Goal: Transaction & Acquisition: Purchase product/service

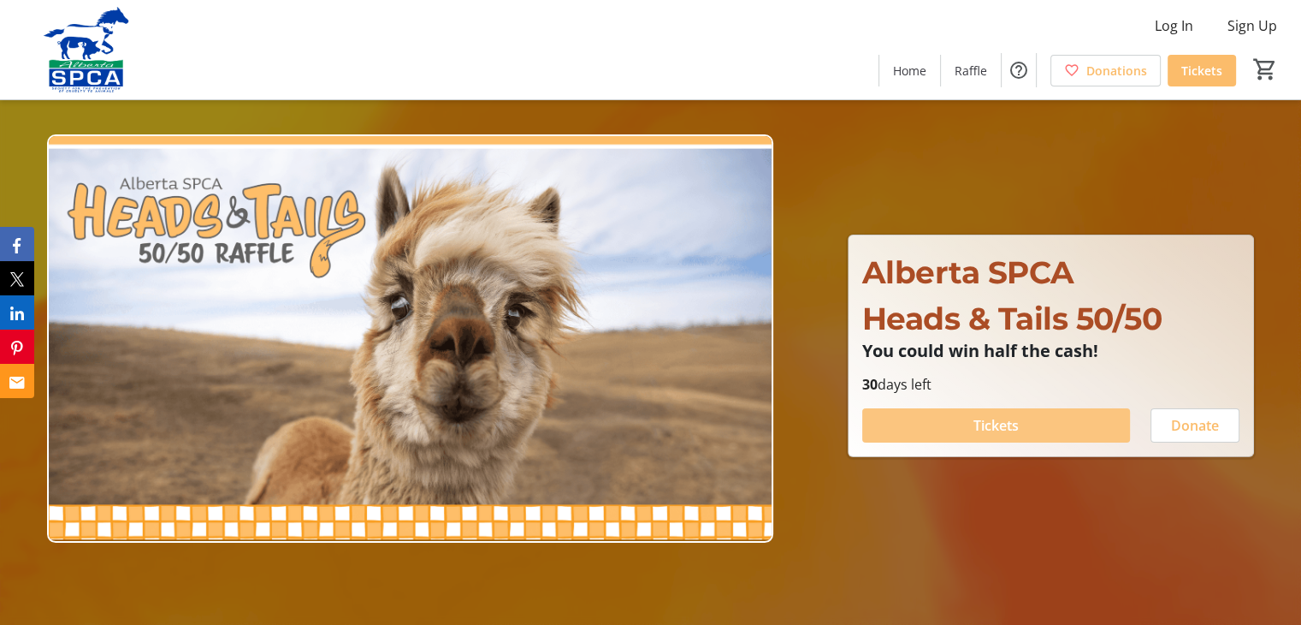
click at [1008, 424] on span "Tickets" at bounding box center [996, 425] width 45 height 21
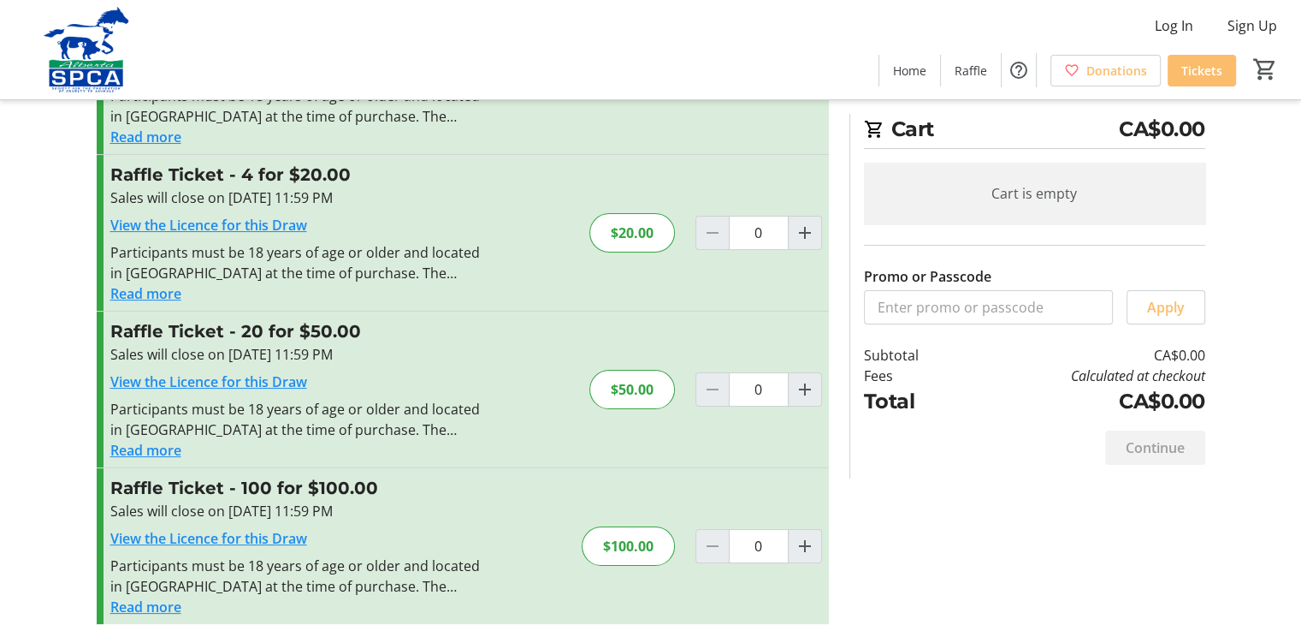
scroll to position [163, 0]
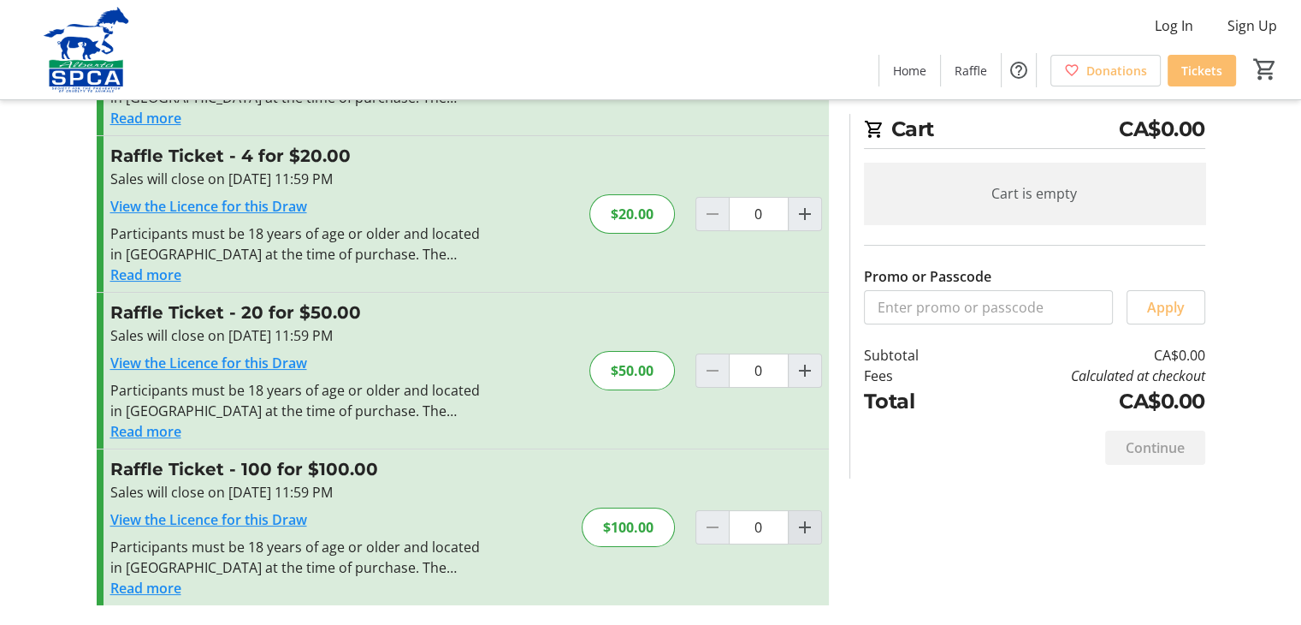
click at [805, 531] on mat-icon "Increment by one" at bounding box center [805, 527] width 21 height 21
type input "1"
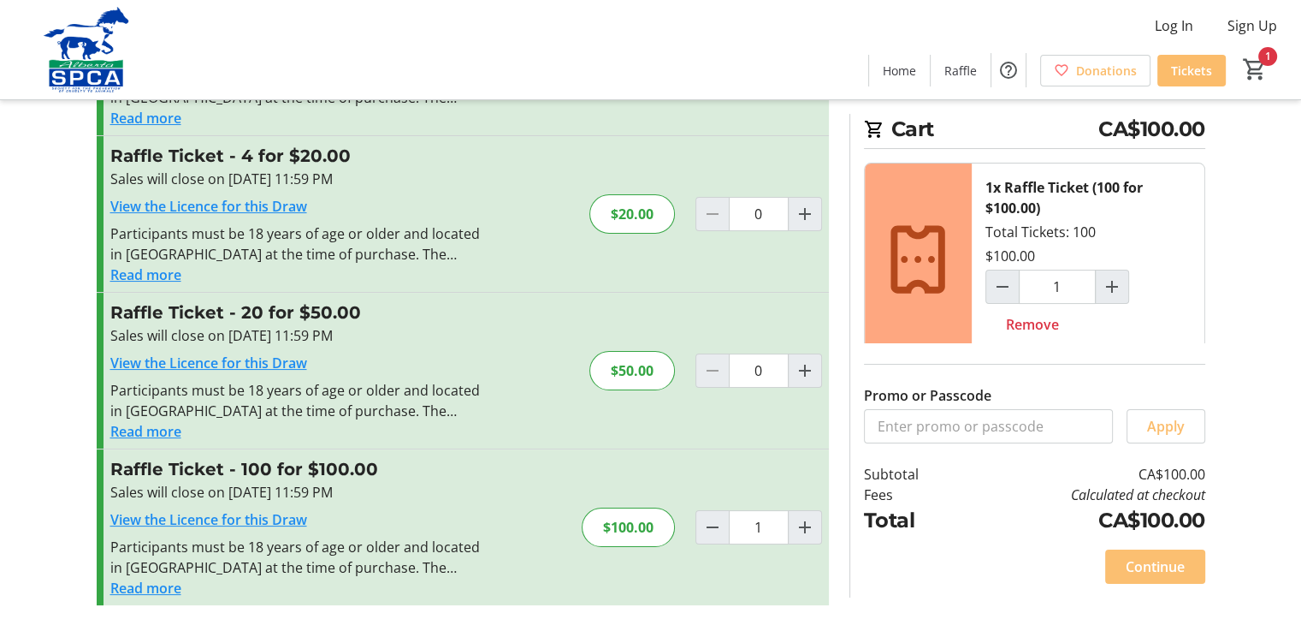
click at [1152, 571] on span "Continue" at bounding box center [1155, 566] width 59 height 21
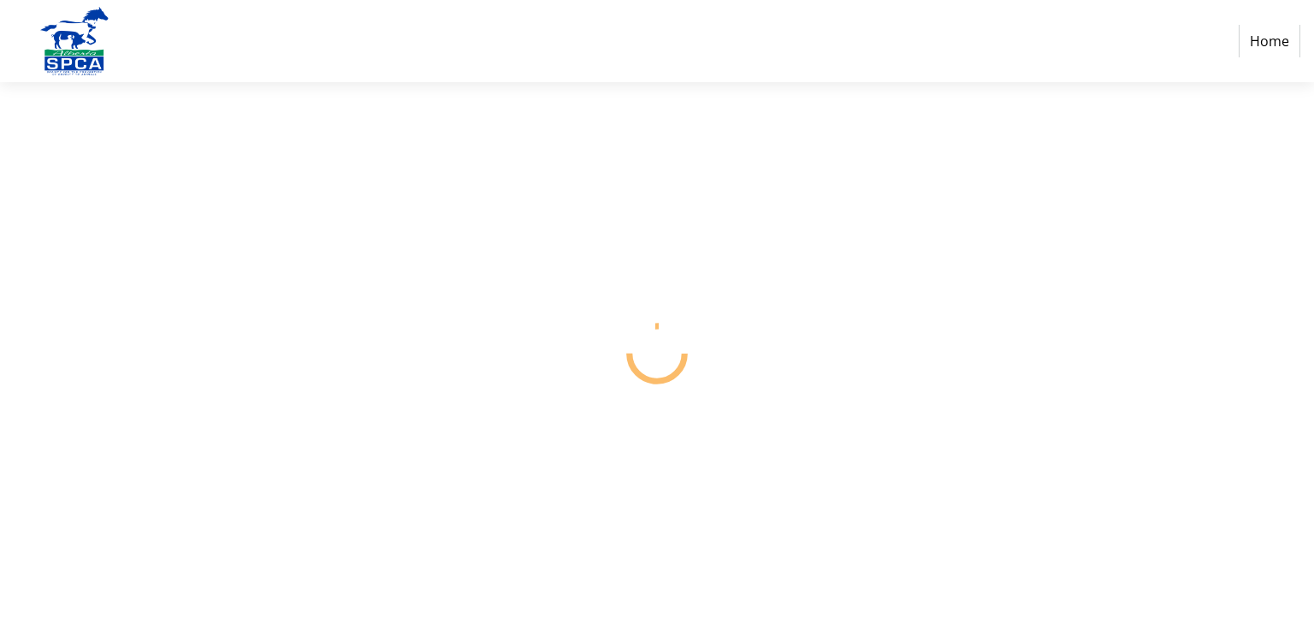
select select "CA"
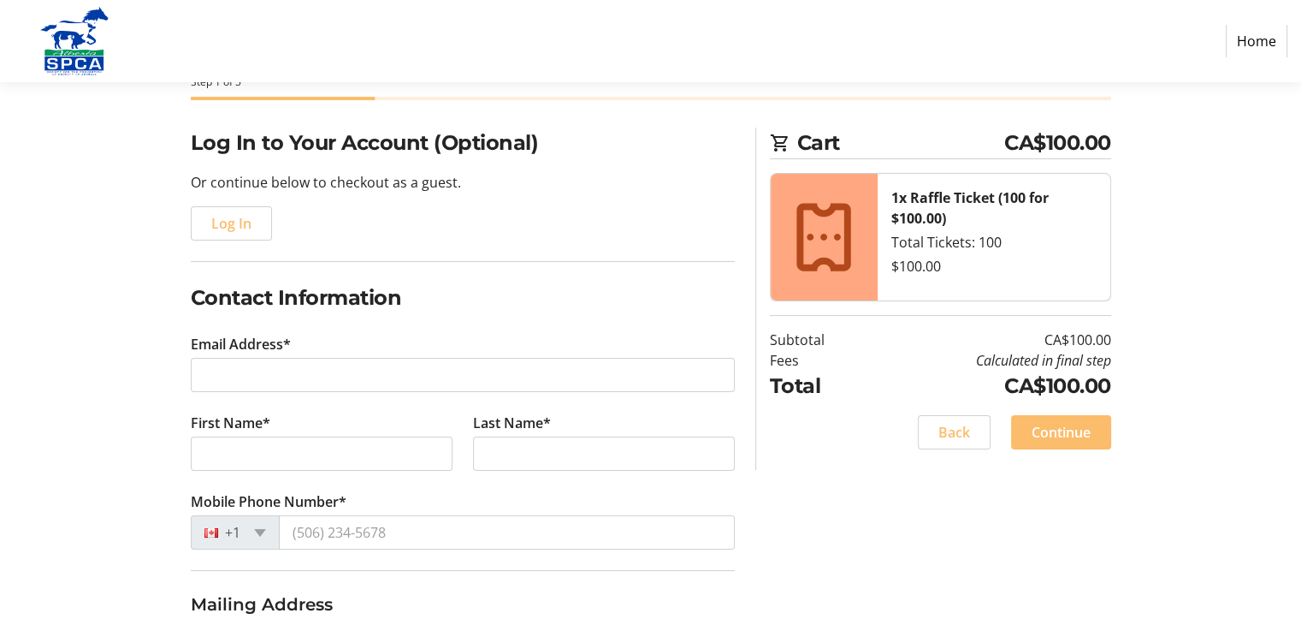
scroll to position [103, 0]
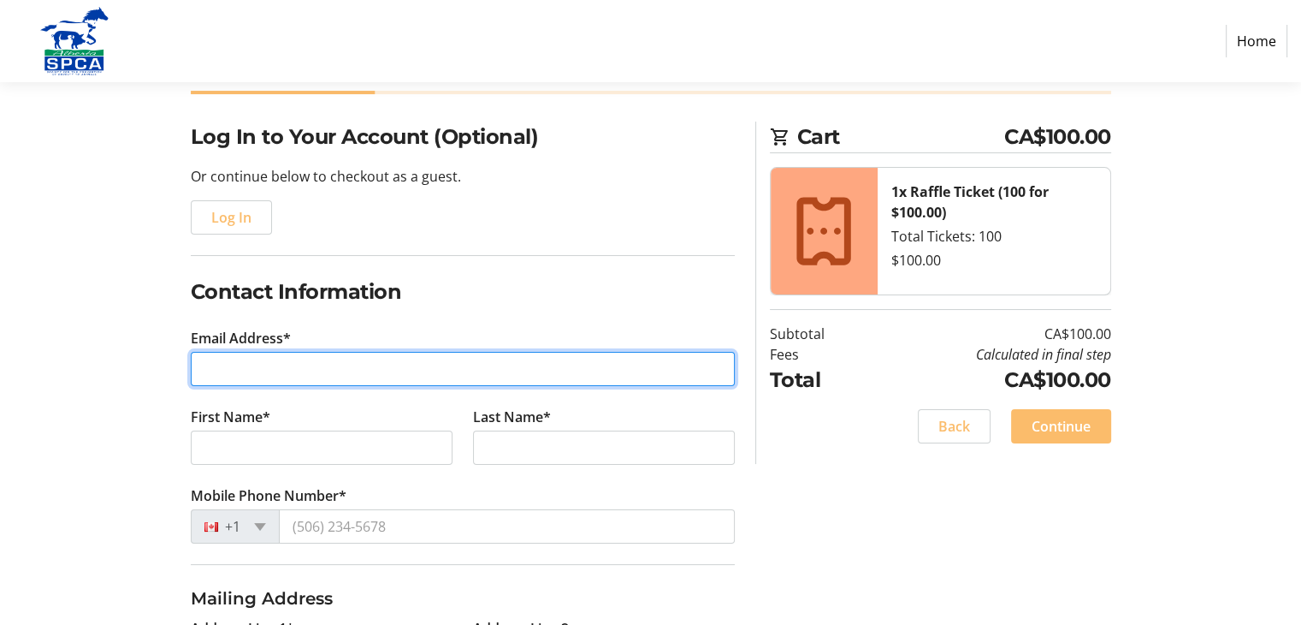
click at [394, 376] on input "Email Address*" at bounding box center [463, 369] width 544 height 34
type input "[EMAIL_ADDRESS][DOMAIN_NAME]"
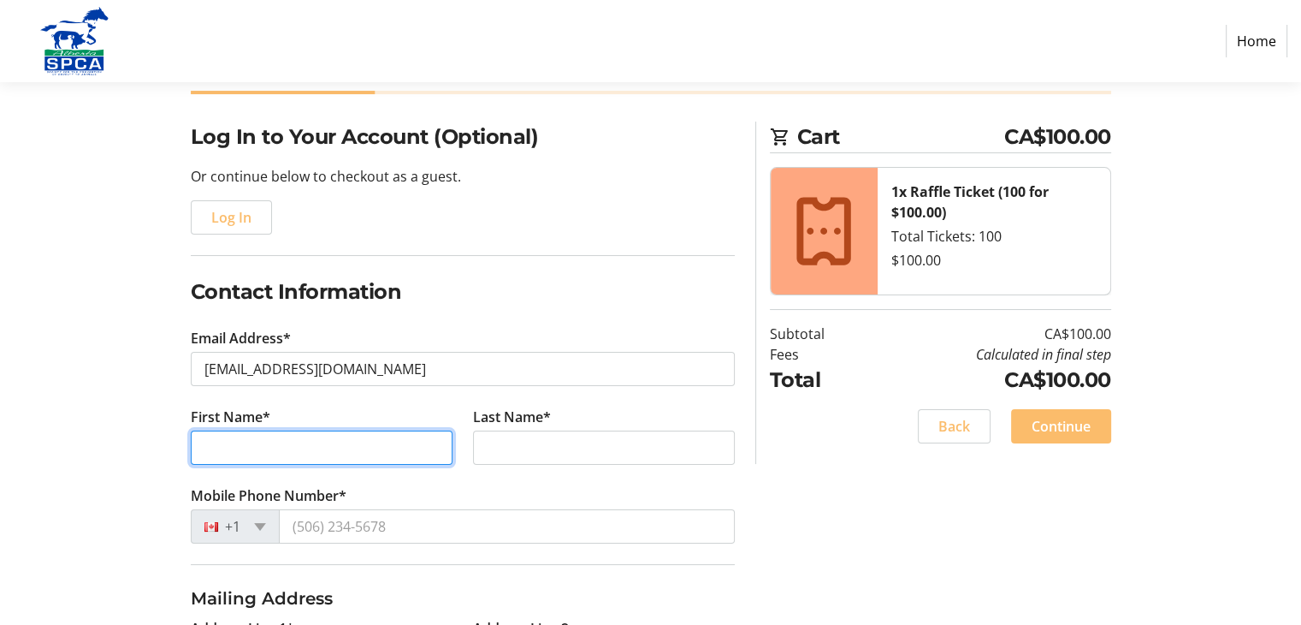
type input "[PERSON_NAME]"
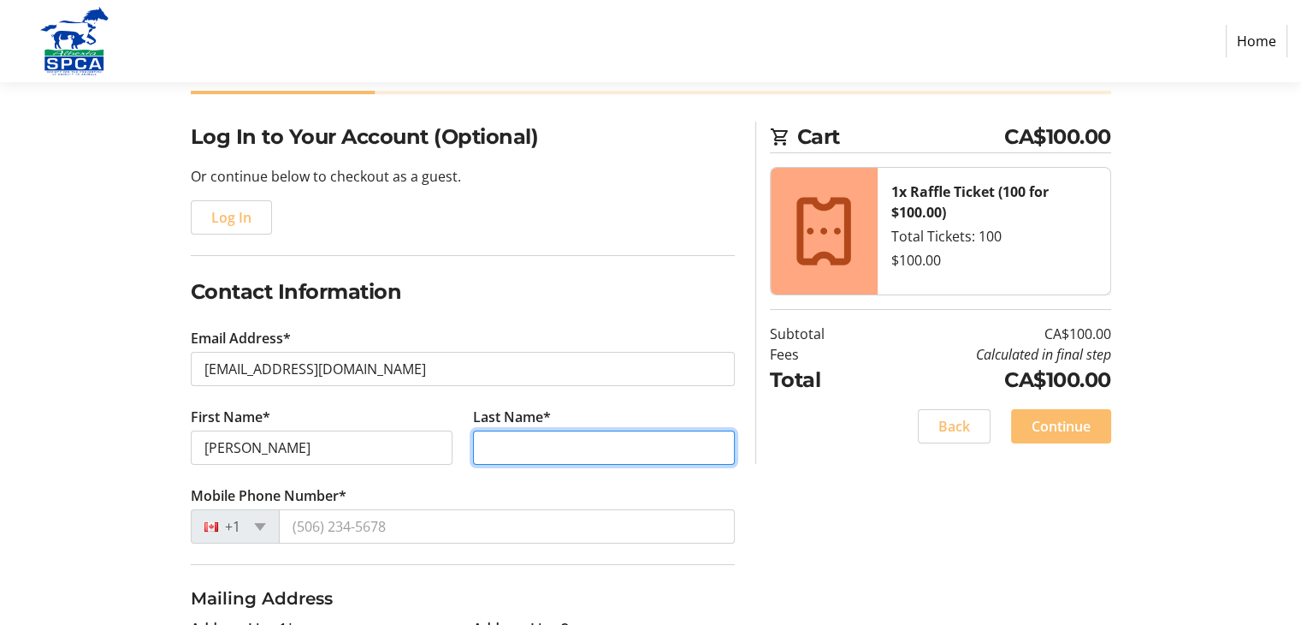
type input "[PERSON_NAME]"
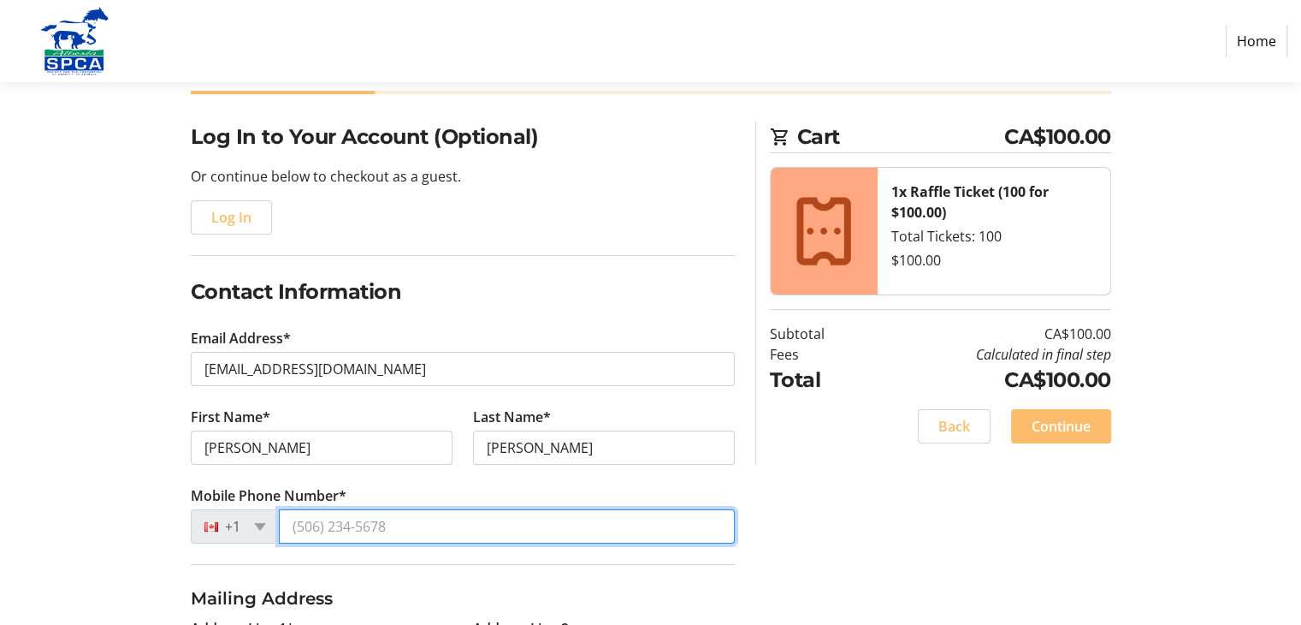
type input "[PHONE_NUMBER]"
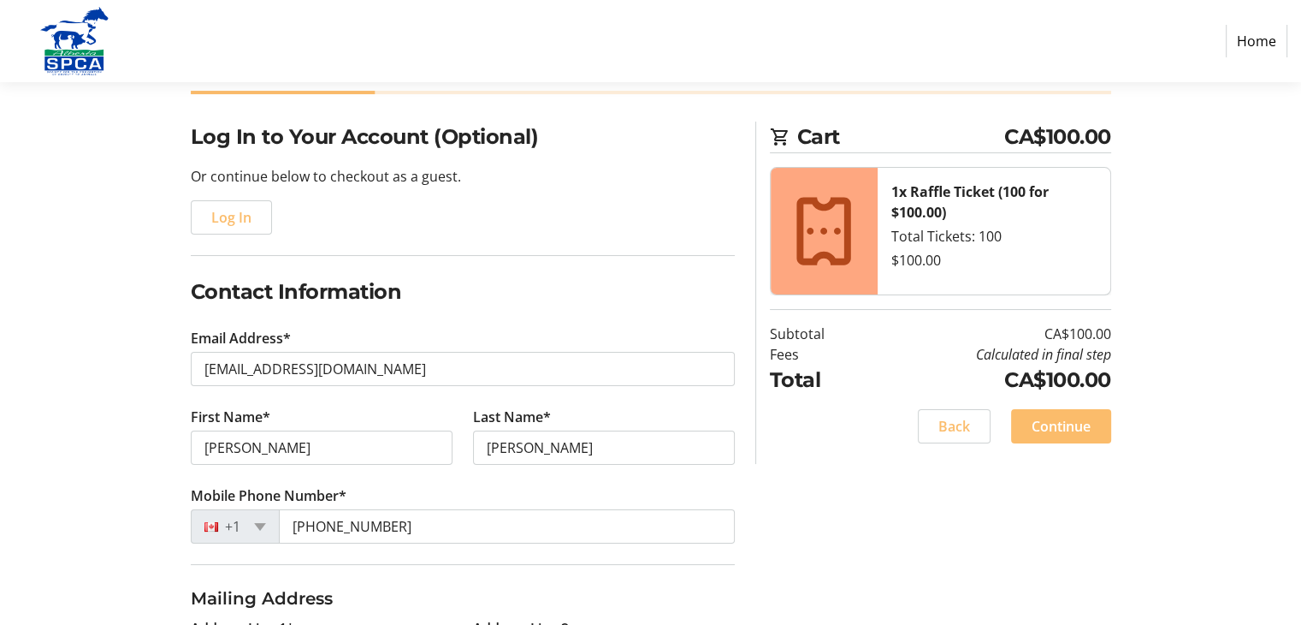
type input "box 6686"
type input "[PERSON_NAME]"
type input "t7e 1v1"
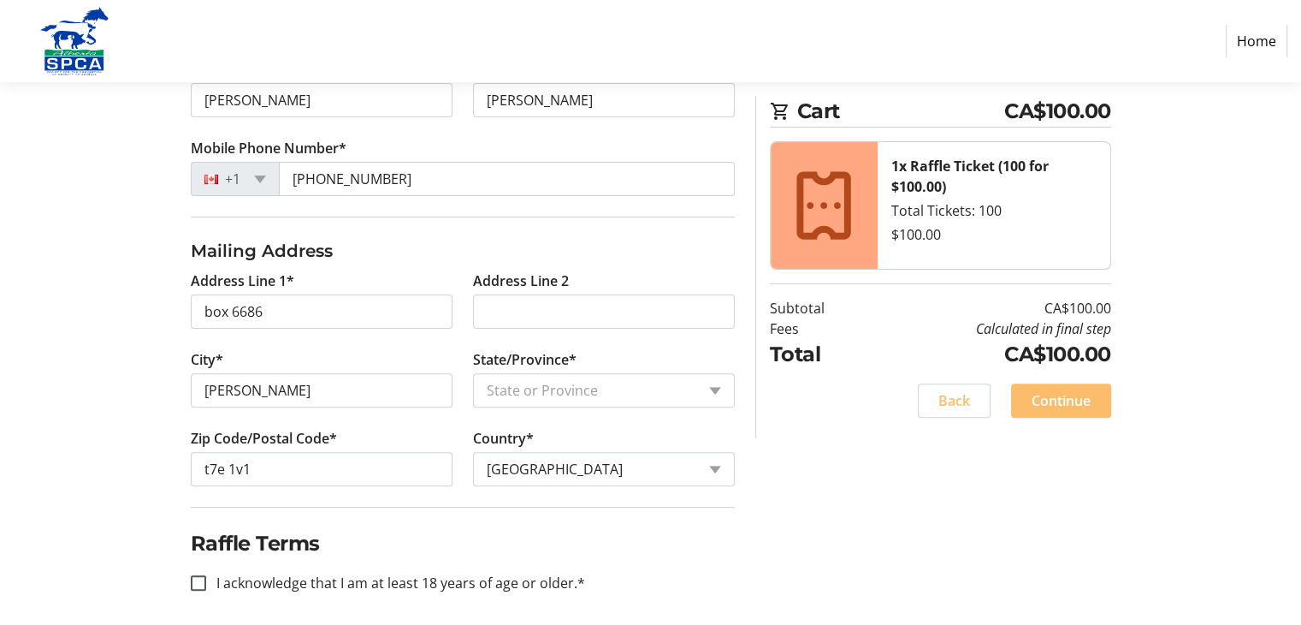
scroll to position [457, 0]
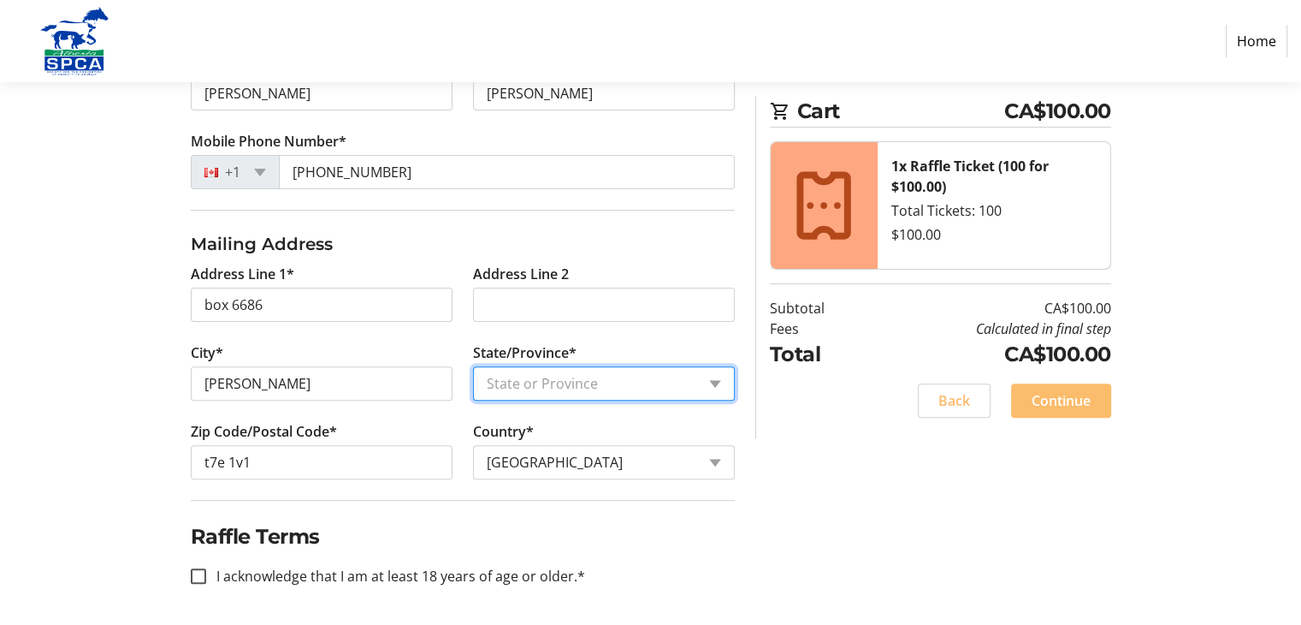
click at [715, 381] on select "State or Province State or Province [GEOGRAPHIC_DATA] [GEOGRAPHIC_DATA] [GEOGRA…" at bounding box center [604, 383] width 262 height 34
select select "AB"
click at [473, 366] on select "State or Province State or Province [GEOGRAPHIC_DATA] [GEOGRAPHIC_DATA] [GEOGRA…" at bounding box center [604, 383] width 262 height 34
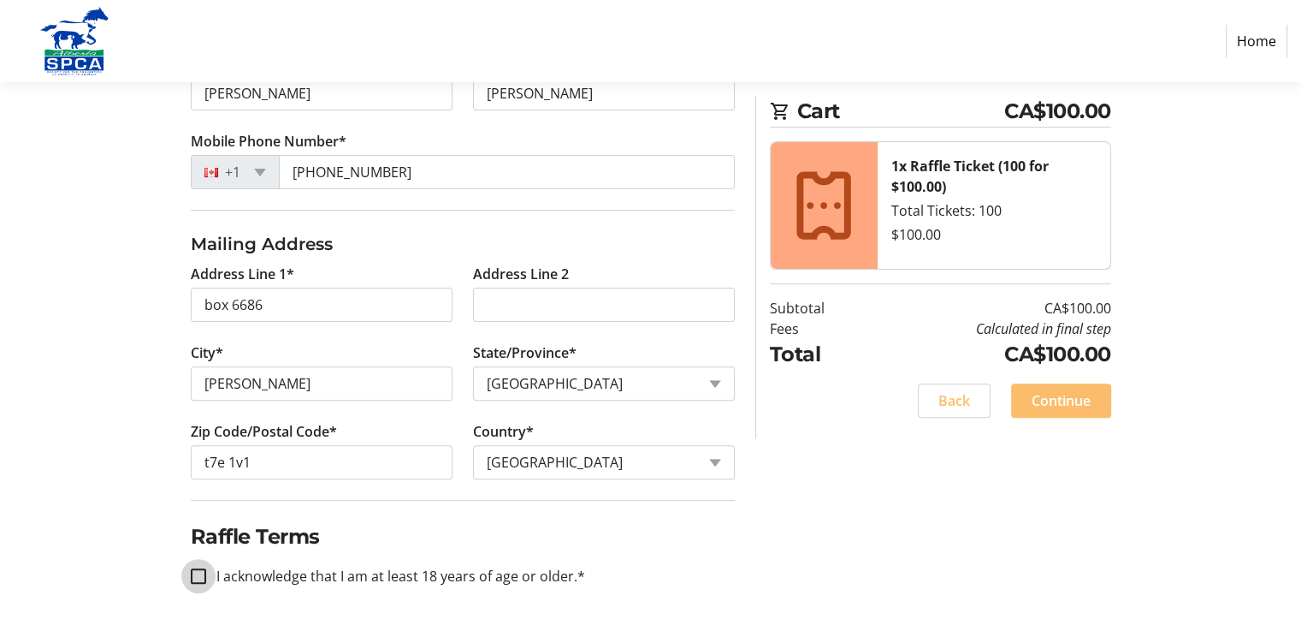
click at [199, 572] on input "I acknowledge that I am at least 18 years of age or older.*" at bounding box center [198, 575] width 15 height 15
checkbox input "true"
click at [1074, 405] on span "Continue" at bounding box center [1061, 400] width 59 height 21
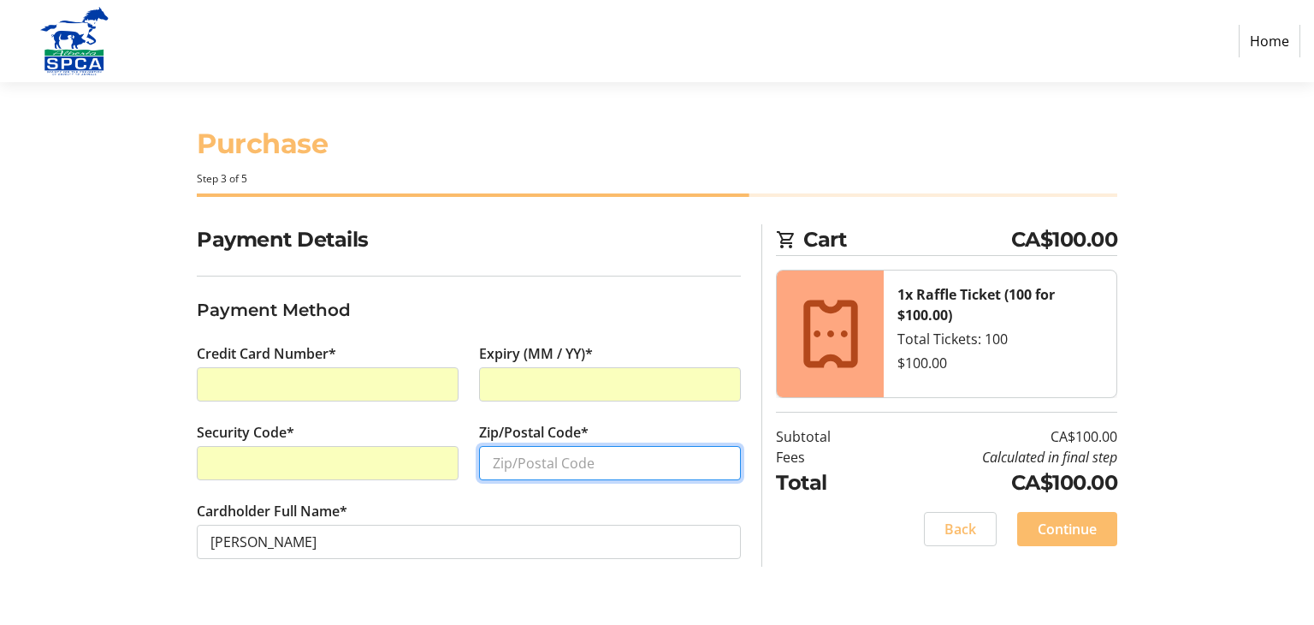
click at [541, 460] on input "Zip/Postal Code*" at bounding box center [610, 463] width 262 height 34
type input "T7E 1V1"
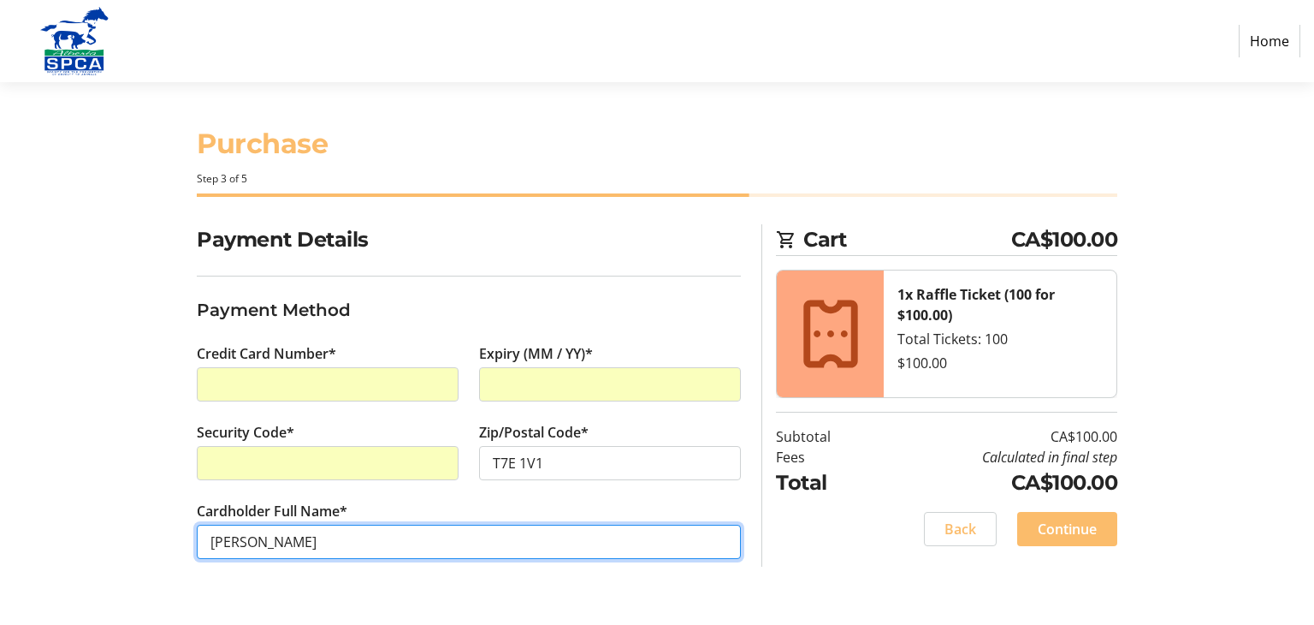
click at [247, 542] on input "[PERSON_NAME]" at bounding box center [469, 542] width 544 height 34
type input "[PERSON_NAME]"
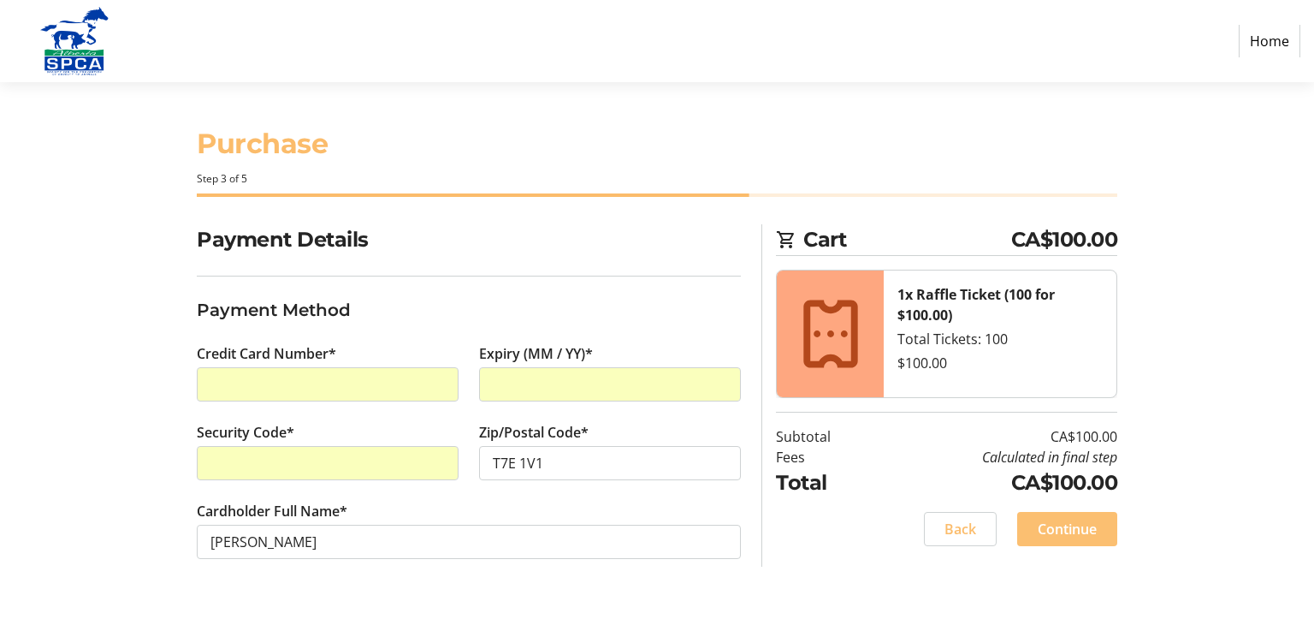
click at [1078, 535] on span "Continue" at bounding box center [1067, 529] width 59 height 21
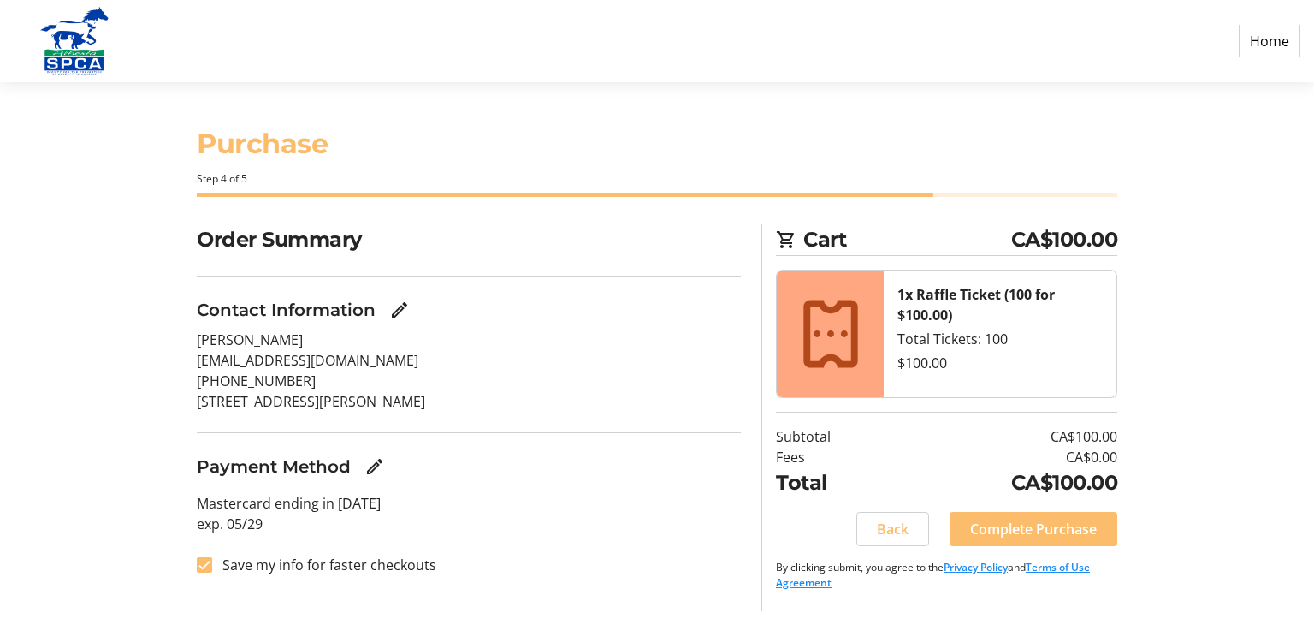
click at [1078, 535] on span "Complete Purchase" at bounding box center [1033, 529] width 127 height 21
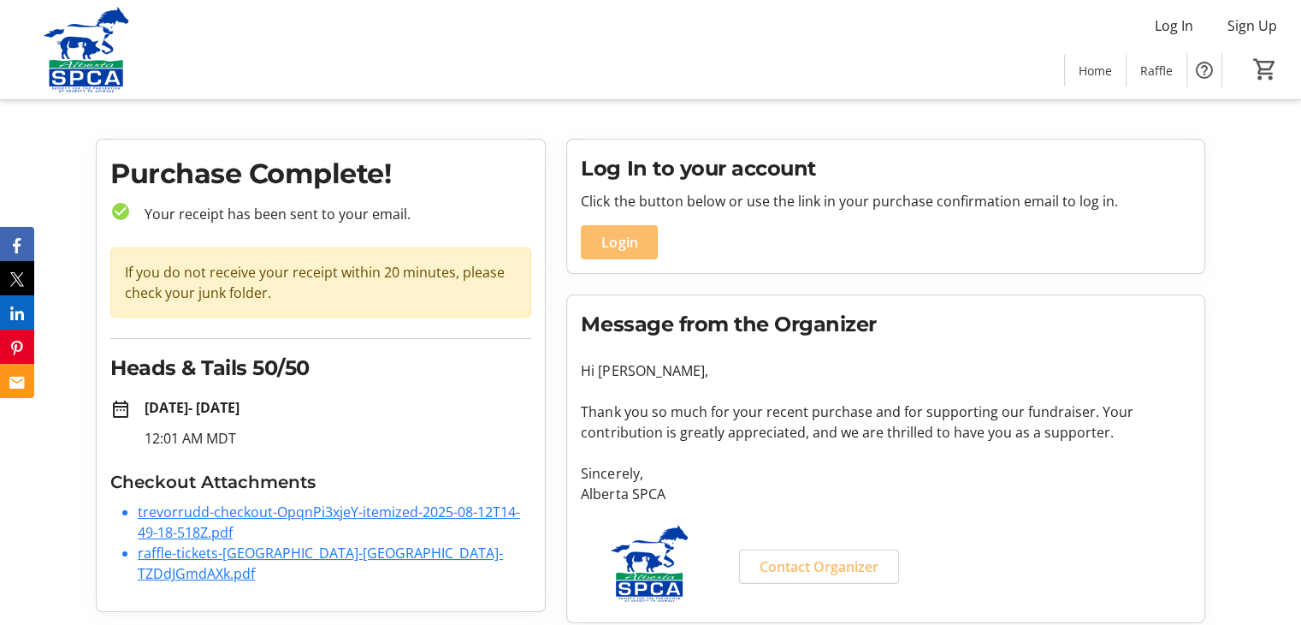
scroll to position [28, 0]
